Goal: Task Accomplishment & Management: Manage account settings

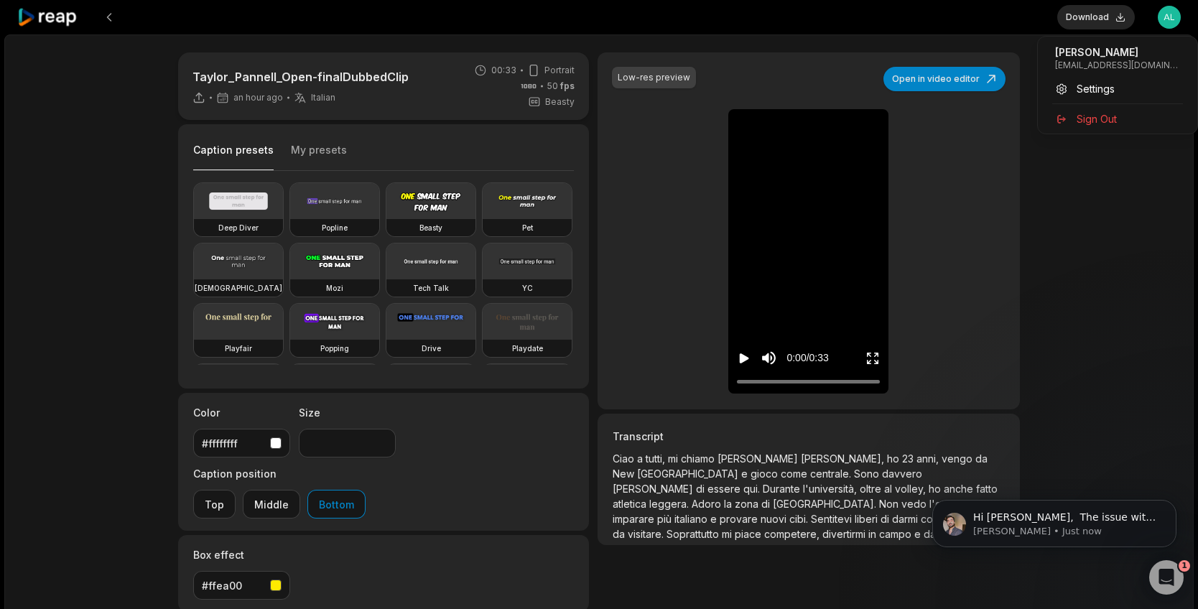
click at [1177, 16] on html "Download Open user menu [PERSON_NAME]-finalDubbedClip an hour ago Italian it 00…" at bounding box center [599, 304] width 1198 height 609
click at [1087, 121] on span "Sign Out" at bounding box center [1096, 118] width 40 height 15
